Goal: Information Seeking & Learning: Learn about a topic

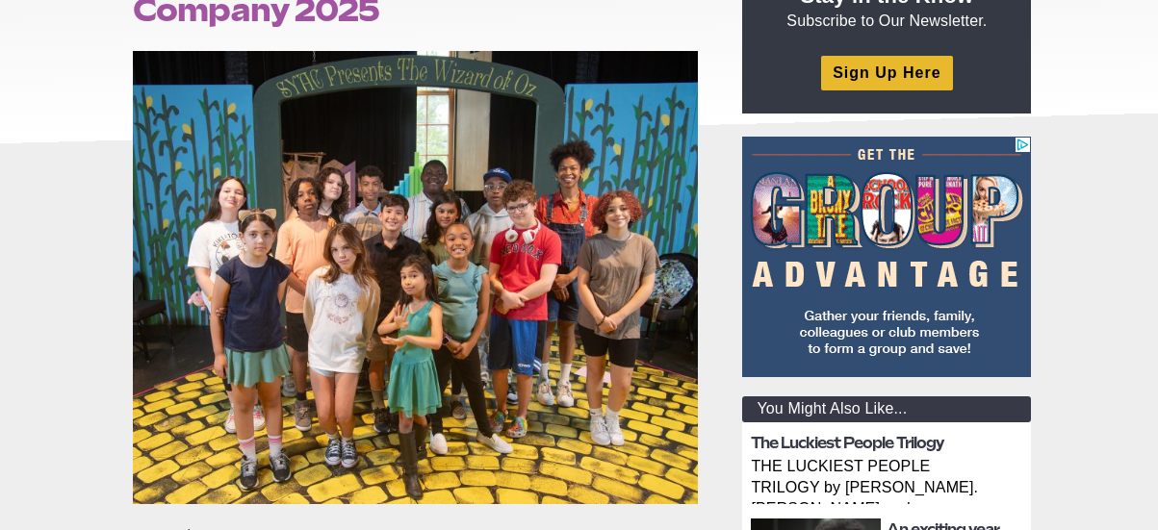
scroll to position [342, 0]
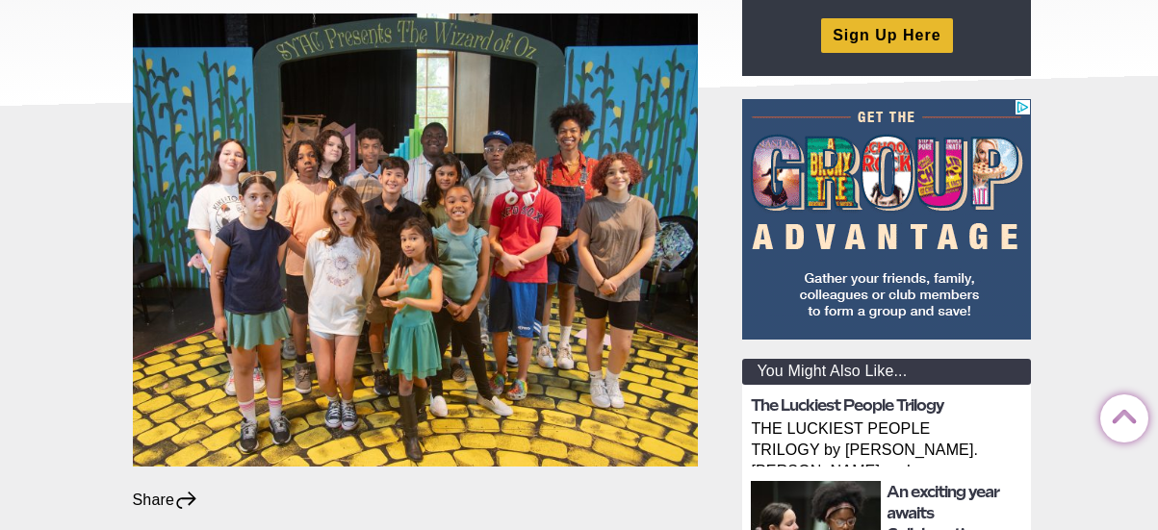
click at [500, 178] on img at bounding box center [416, 239] width 566 height 453
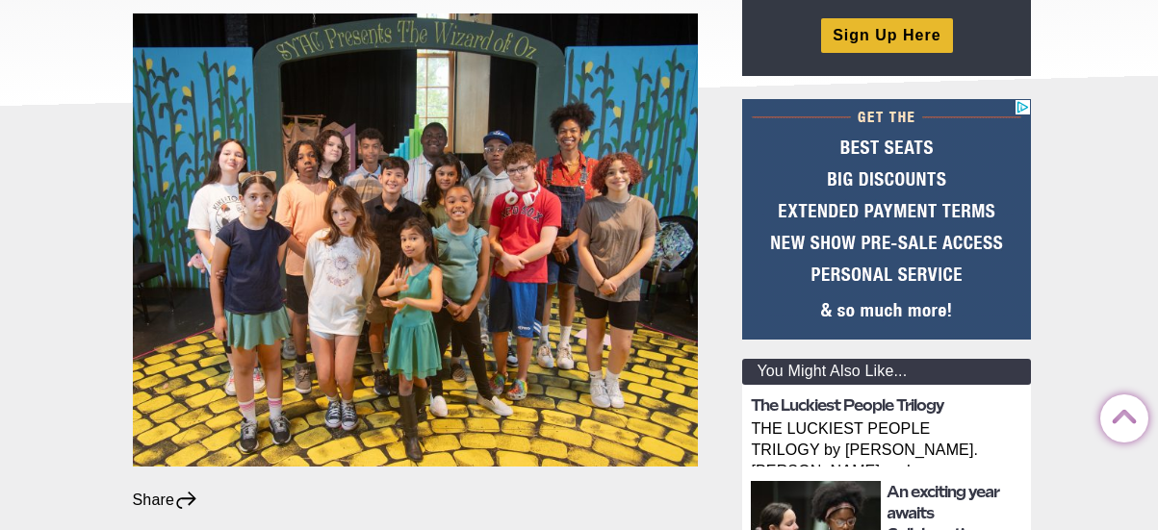
drag, startPoint x: 500, startPoint y: 178, endPoint x: 710, endPoint y: 4, distance: 272.6
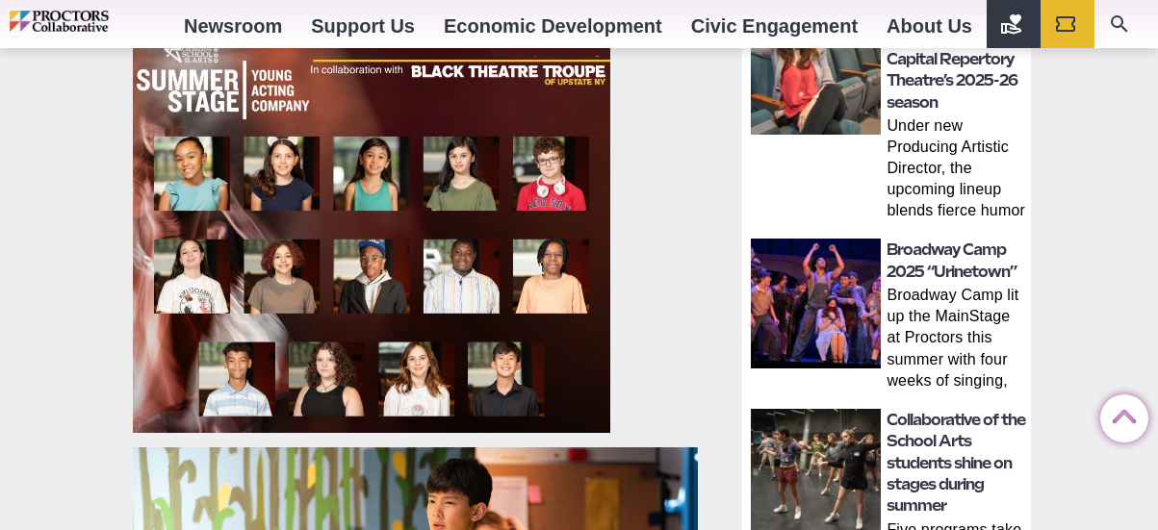
scroll to position [1053, 0]
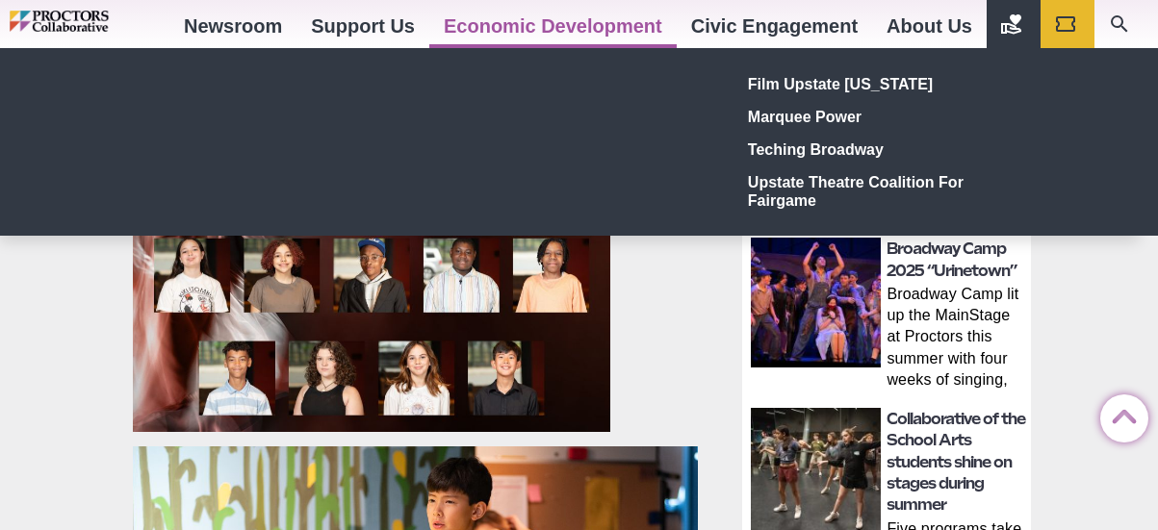
drag, startPoint x: 518, startPoint y: 140, endPoint x: 588, endPoint y: 8, distance: 149.4
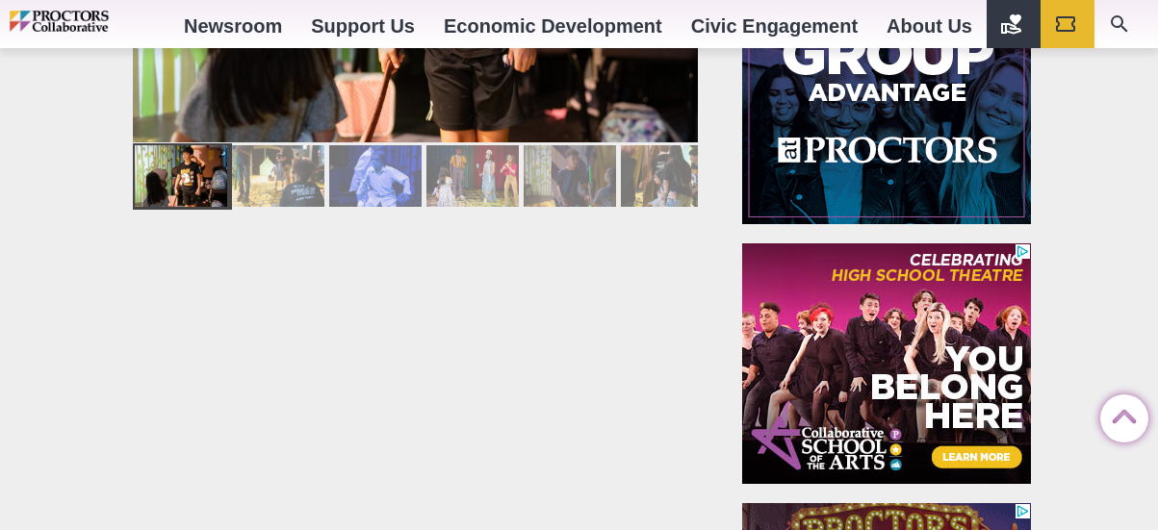
scroll to position [1737, 0]
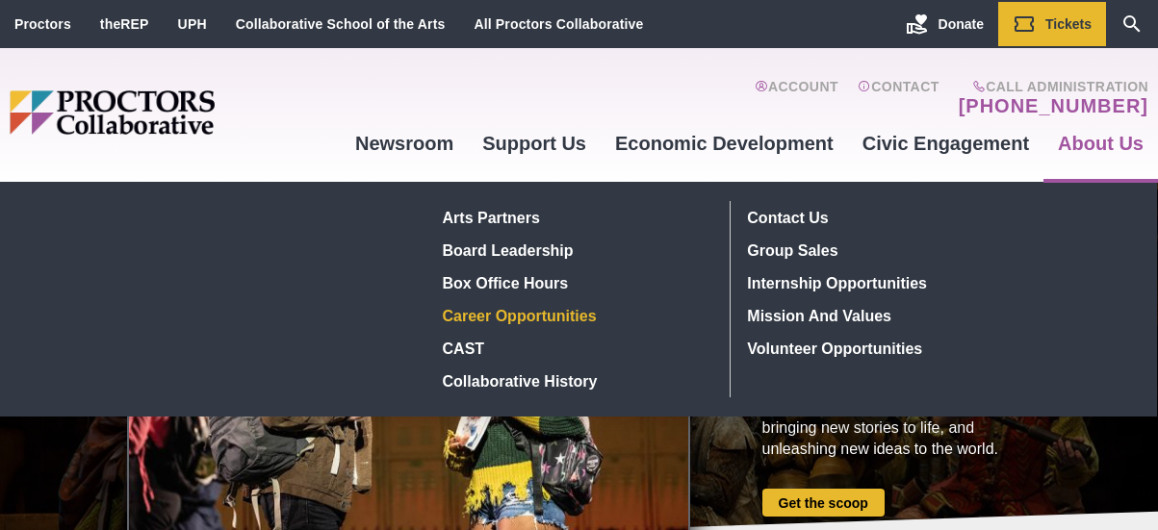
click at [498, 319] on link "Career Opportunities" at bounding box center [575, 315] width 280 height 33
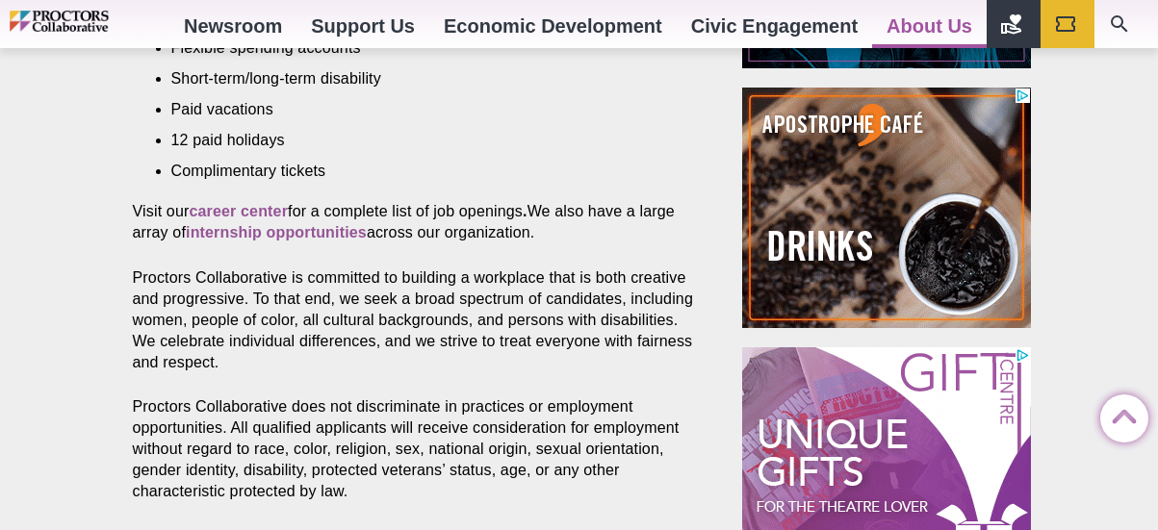
scroll to position [1034, 0]
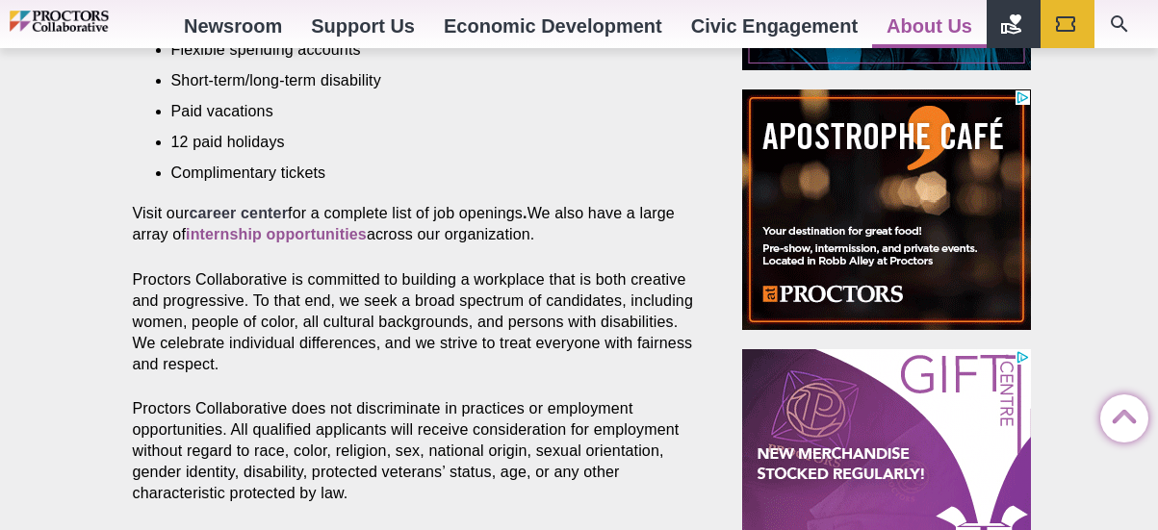
click at [256, 214] on strong "career center" at bounding box center [238, 213] width 99 height 16
